Goal: Check status

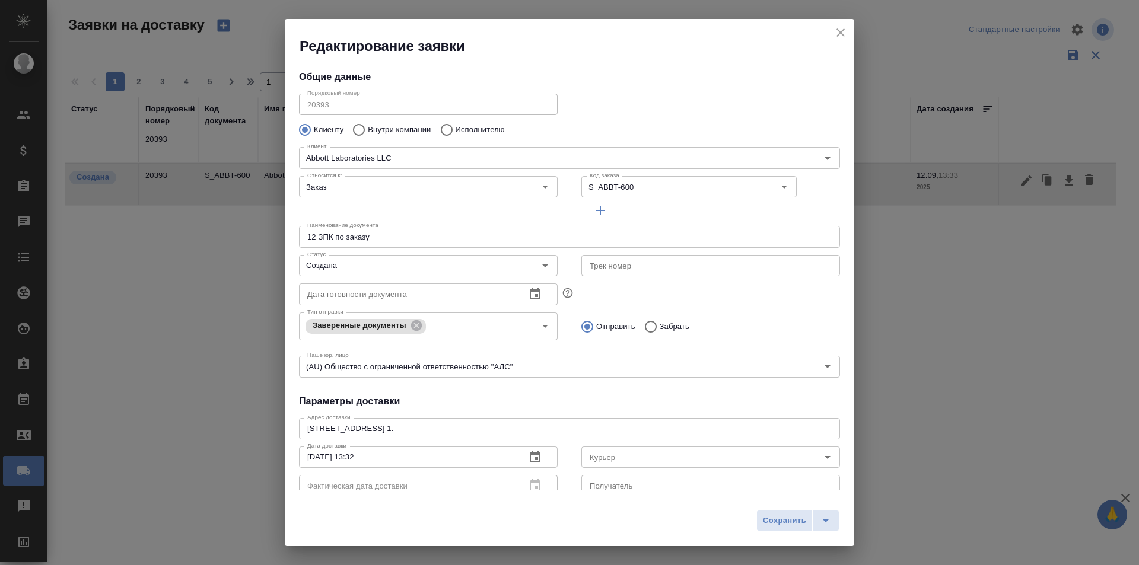
click at [839, 36] on icon "close" at bounding box center [841, 33] width 14 height 14
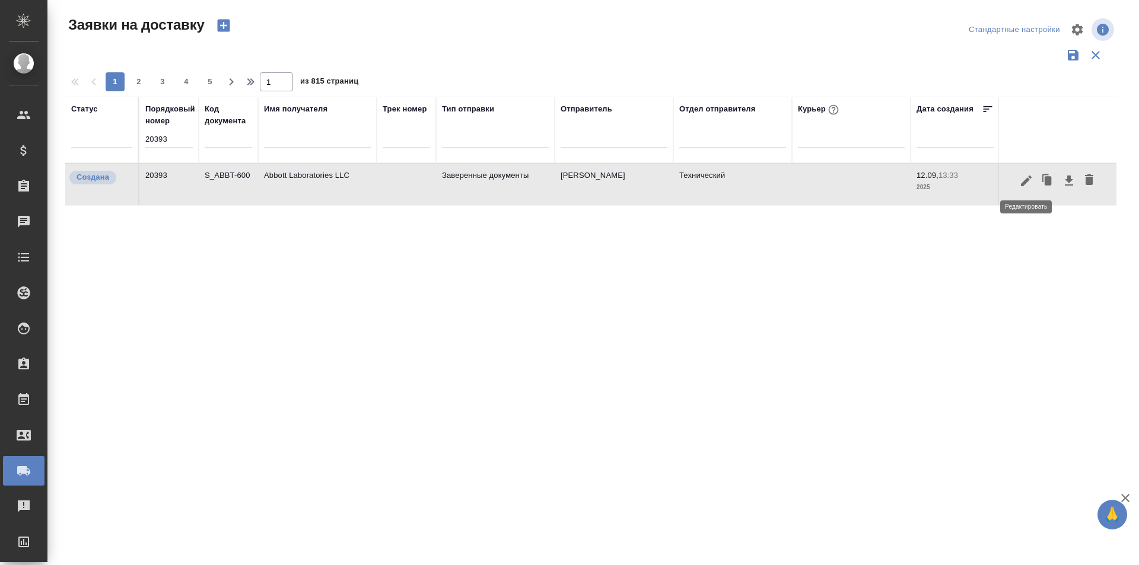
click at [1026, 186] on icon "button" at bounding box center [1026, 181] width 14 height 14
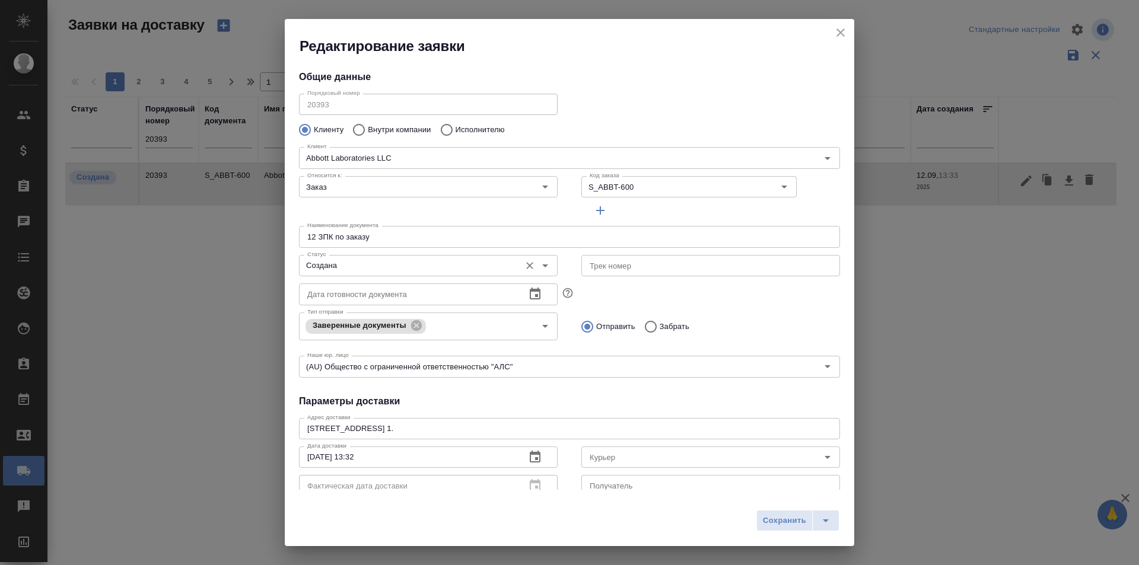
type input "[PERSON_NAME]"
click at [431, 270] on input "Создана" at bounding box center [409, 266] width 212 height 14
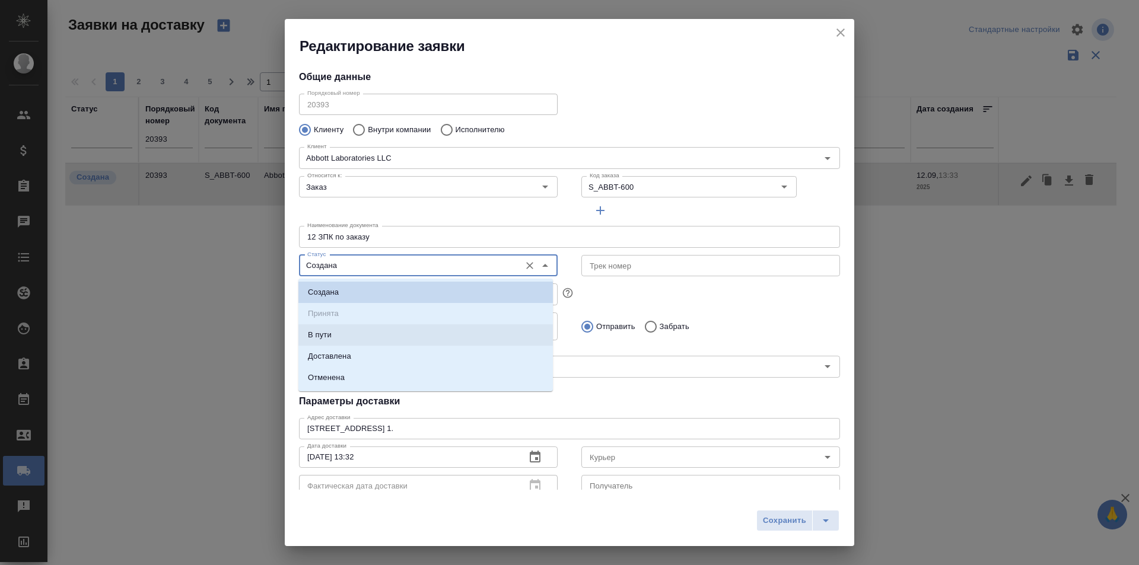
click at [385, 342] on li "В пути" at bounding box center [425, 335] width 255 height 21
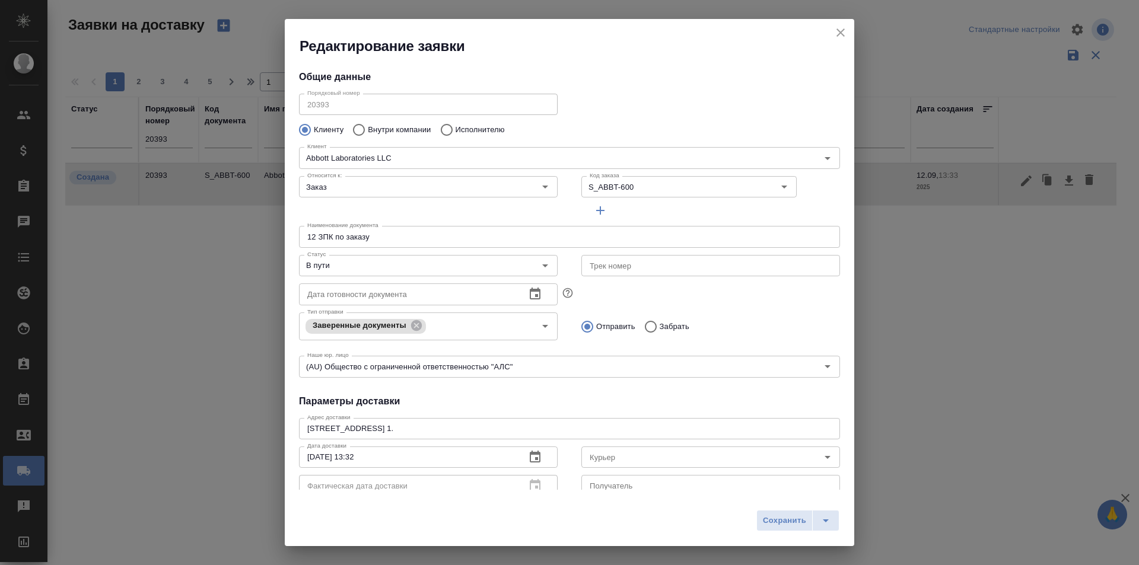
click at [382, 278] on div "Дата готовности документа Дата готовности документа" at bounding box center [428, 293] width 282 height 52
click at [380, 265] on input "В пути" at bounding box center [409, 266] width 212 height 14
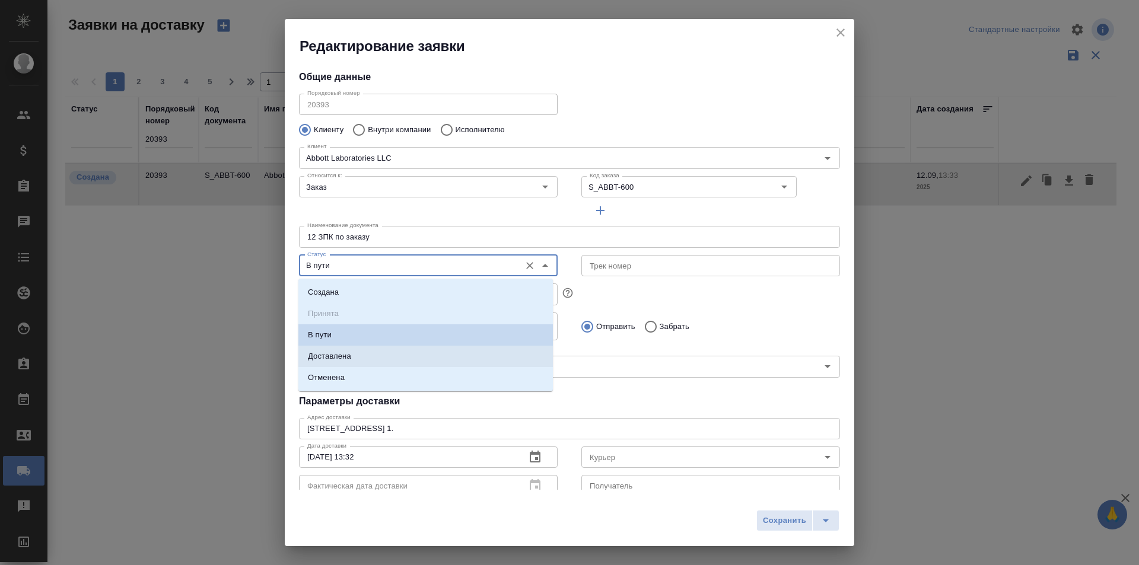
click at [362, 354] on li "Доставлена" at bounding box center [425, 356] width 255 height 21
type input "Доставлена"
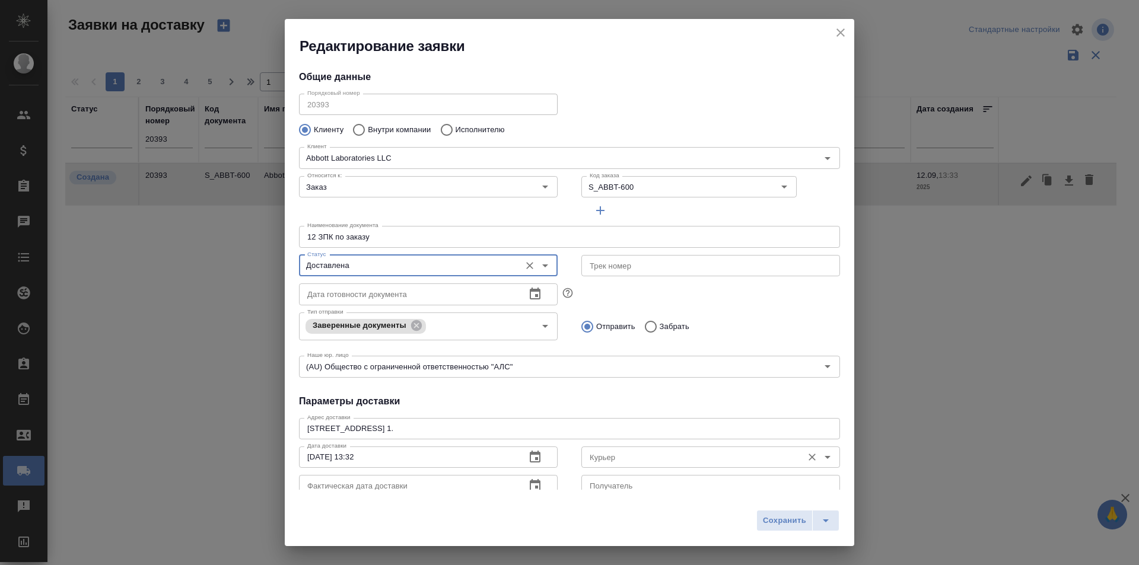
click at [673, 469] on div "[PERSON_NAME]" at bounding box center [710, 456] width 259 height 28
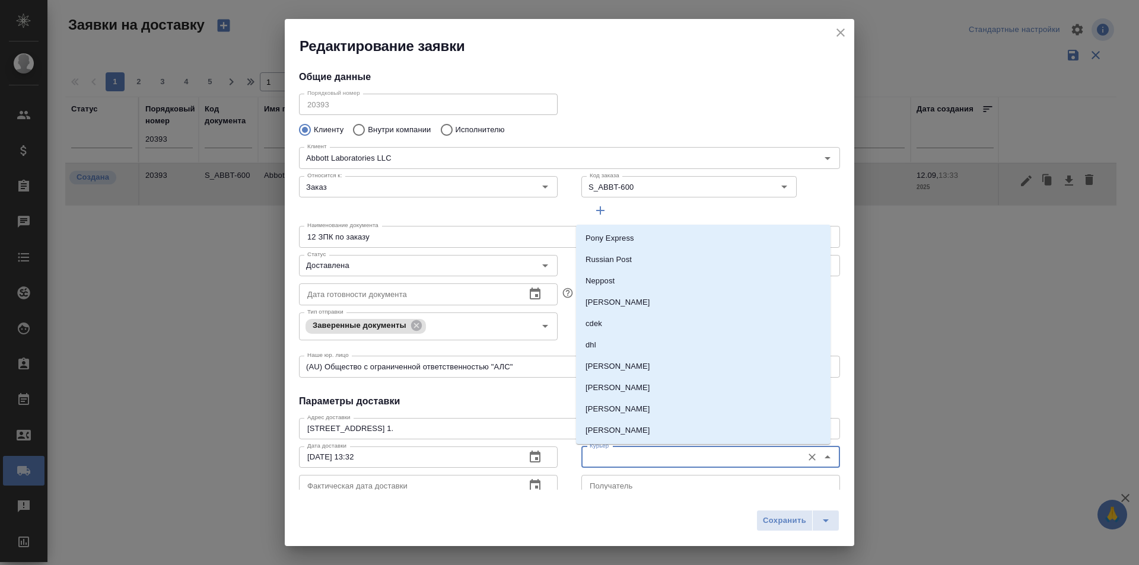
click at [671, 463] on input "Курьер" at bounding box center [691, 457] width 212 height 14
click at [666, 373] on li "[PERSON_NAME]" at bounding box center [703, 366] width 255 height 21
type input "[PERSON_NAME]"
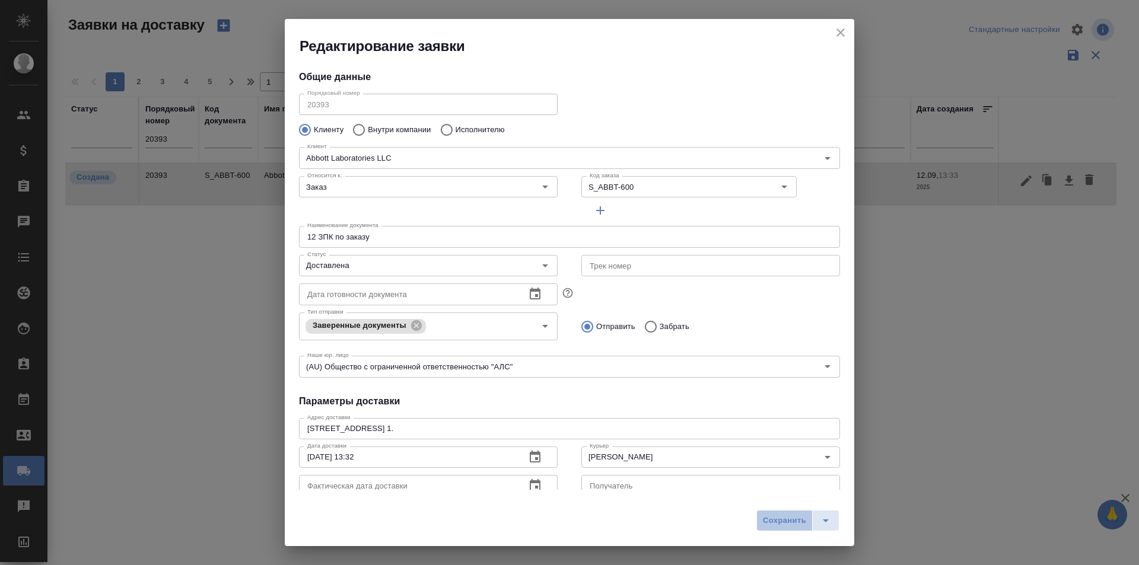
click at [771, 513] on button "Сохранить" at bounding box center [784, 520] width 56 height 21
type input "Создана"
